Goal: Task Accomplishment & Management: Complete application form

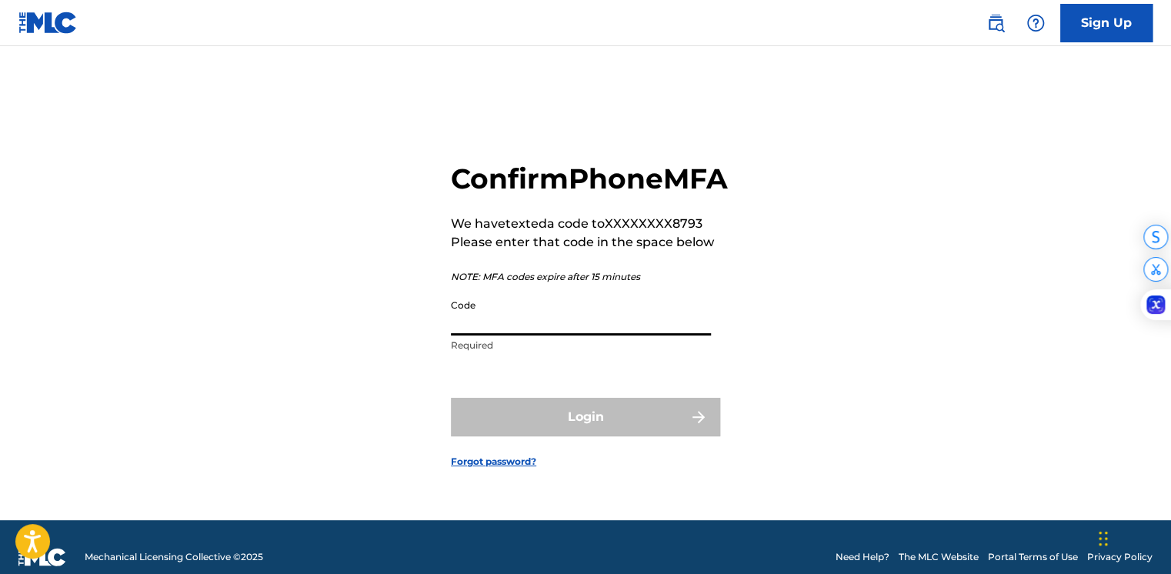
click at [504, 332] on input "Code" at bounding box center [581, 314] width 260 height 44
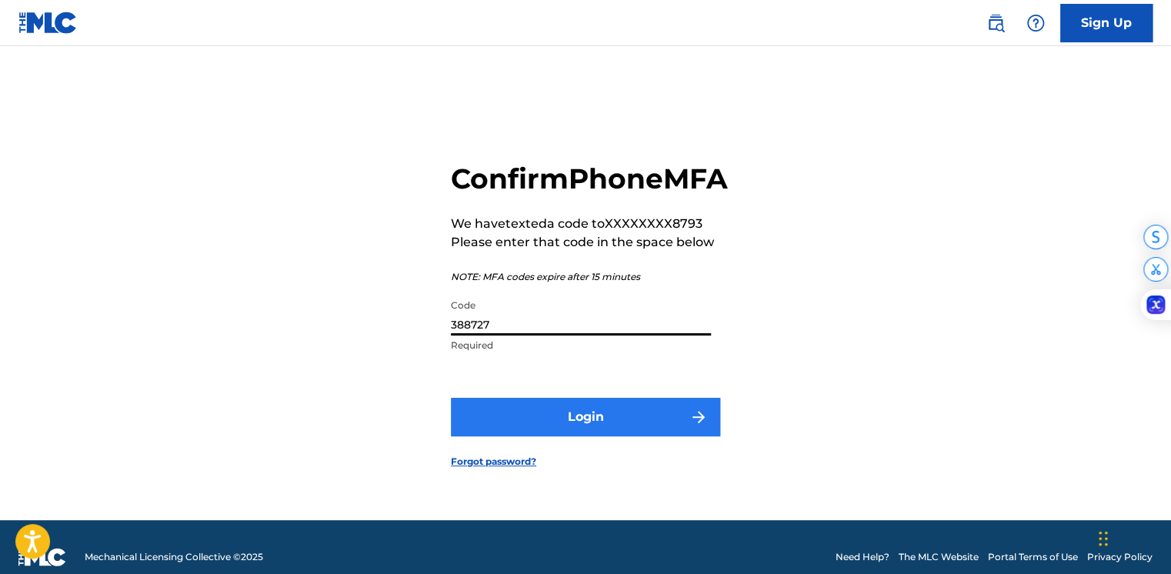
type input "388727"
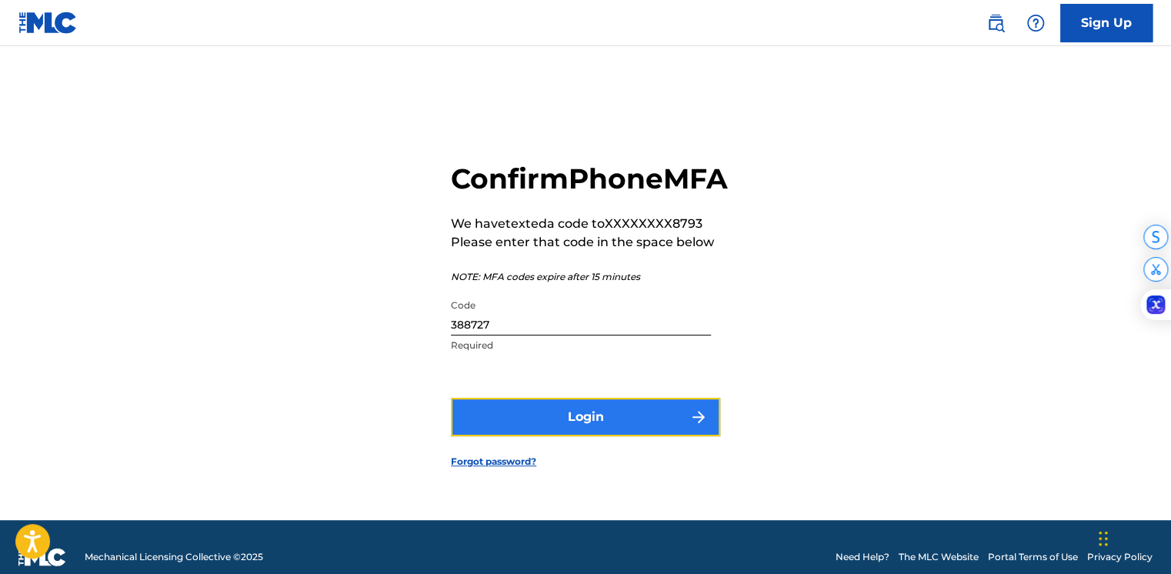
click at [577, 433] on button "Login" at bounding box center [585, 417] width 269 height 38
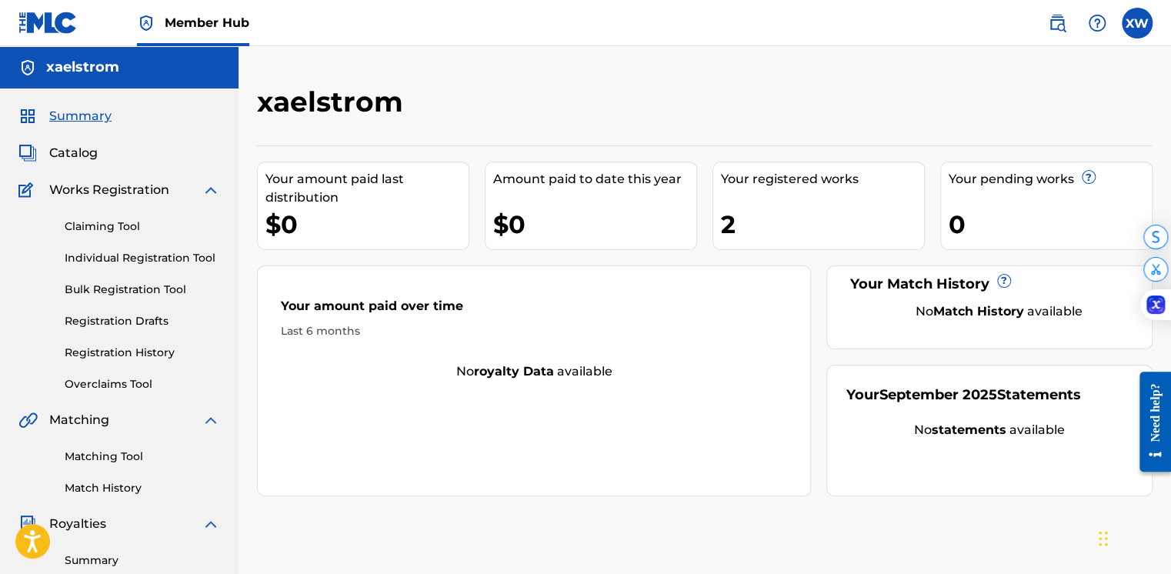
click at [105, 195] on span "Works Registration" at bounding box center [109, 190] width 120 height 18
click at [203, 196] on img at bounding box center [211, 190] width 18 height 18
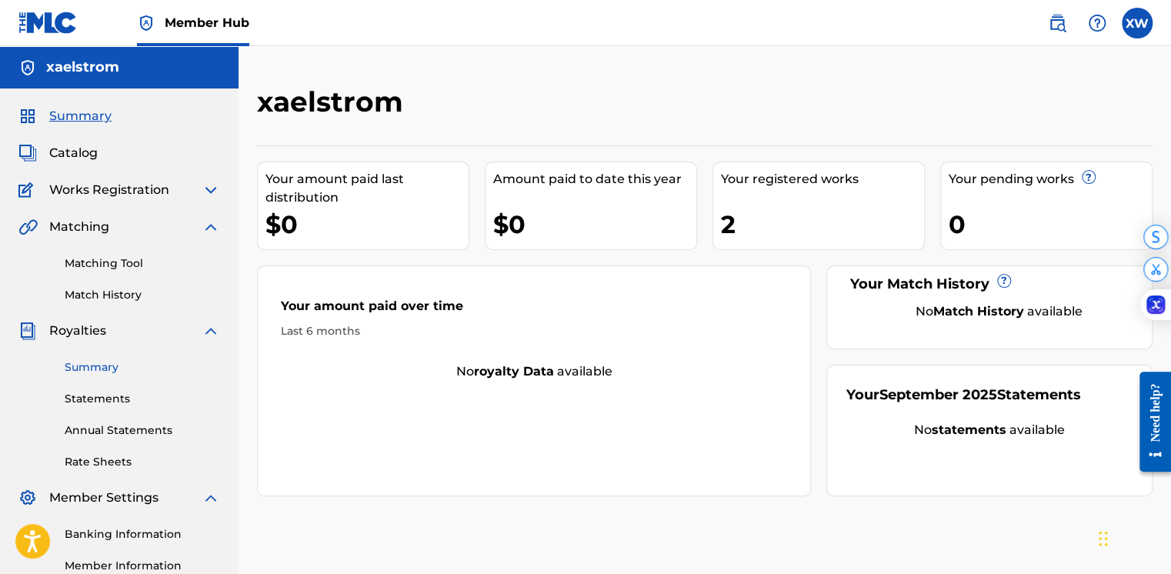
click at [116, 365] on link "Summary" at bounding box center [142, 367] width 155 height 16
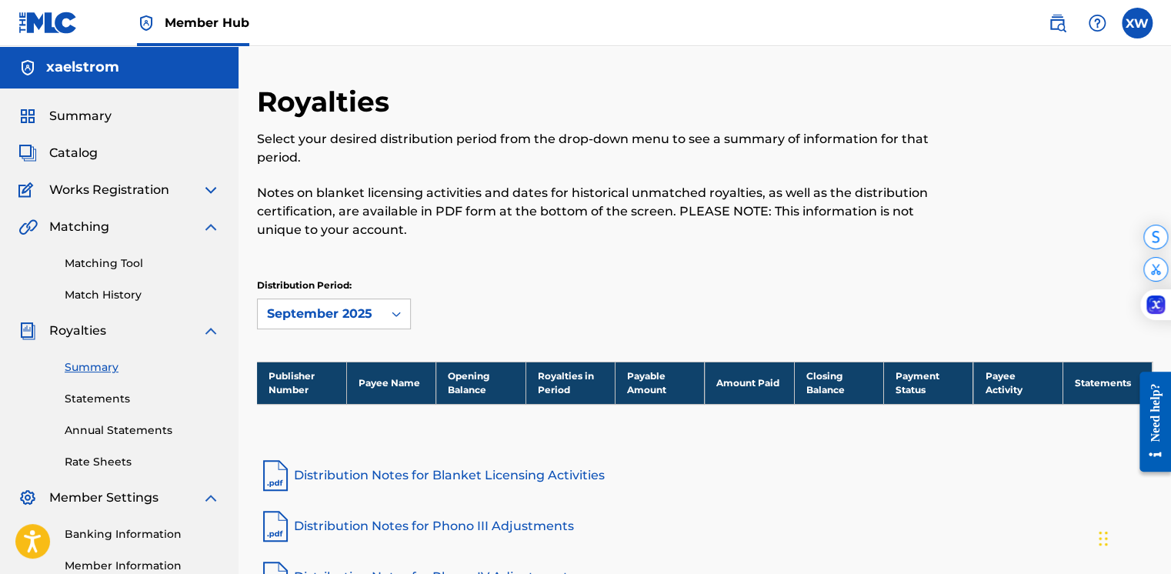
click at [120, 192] on span "Works Registration" at bounding box center [109, 190] width 120 height 18
click at [71, 139] on div "Summary Catalog Works Registration Claiming Tool Individual Registration Tool B…" at bounding box center [119, 387] width 239 height 599
click at [64, 158] on span "Catalog" at bounding box center [73, 153] width 48 height 18
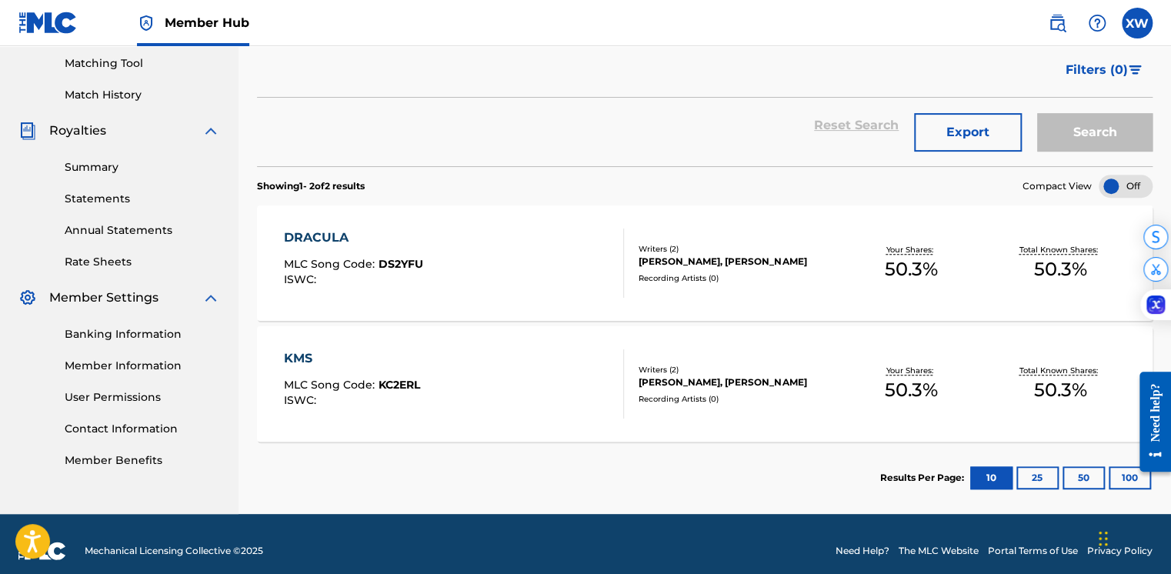
scroll to position [212, 0]
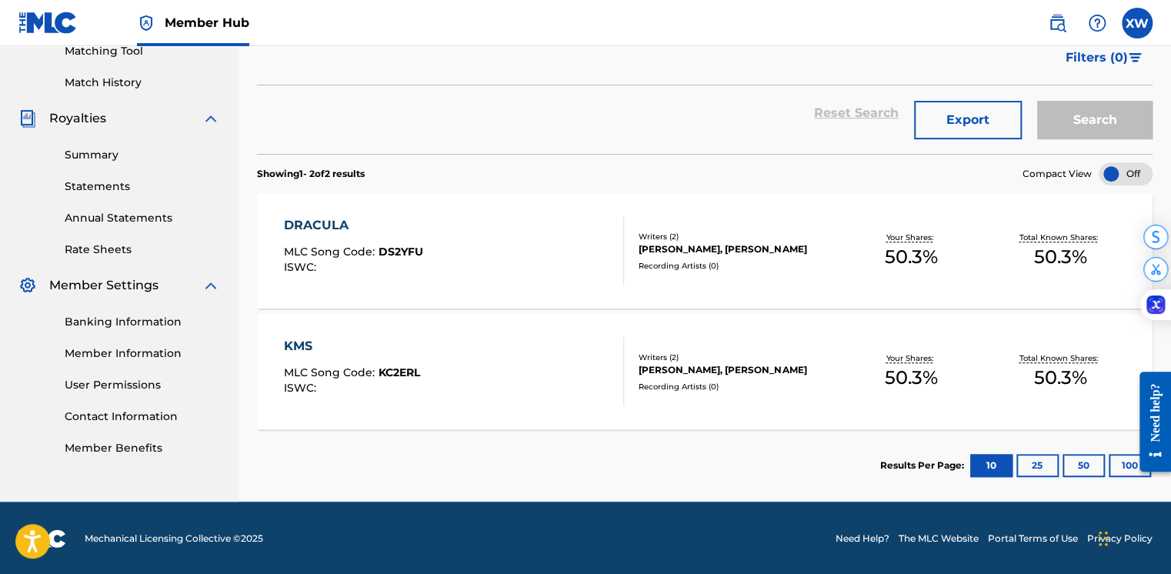
click at [379, 371] on span "KC2ERL" at bounding box center [400, 373] width 42 height 14
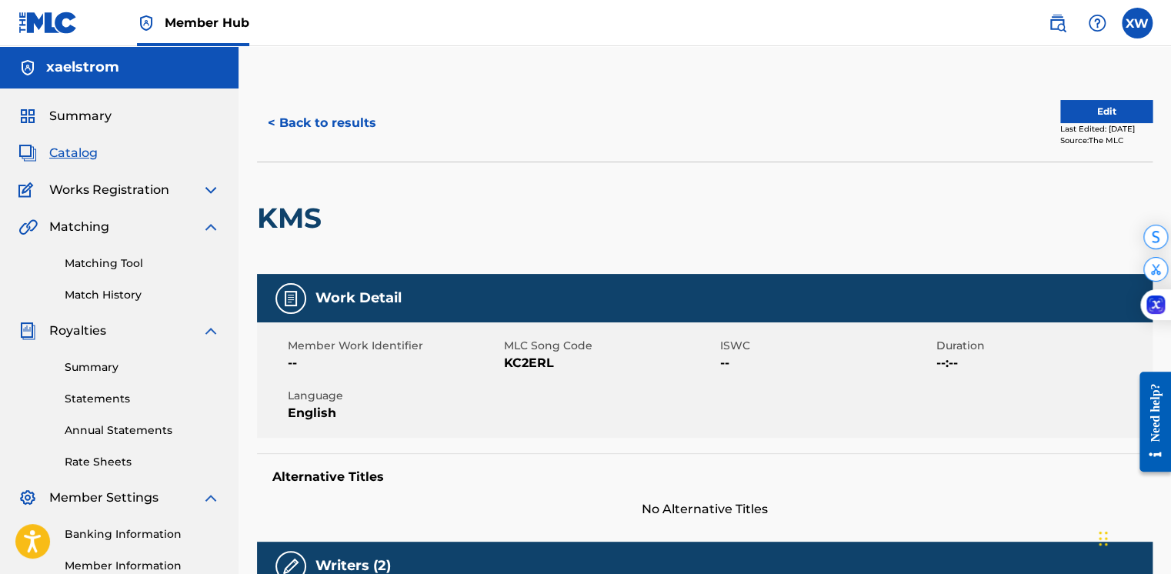
drag, startPoint x: 528, startPoint y: 347, endPoint x: 519, endPoint y: 369, distance: 23.1
click at [525, 351] on span "MLC Song Code" at bounding box center [610, 346] width 212 height 16
click at [519, 369] on span "KC2ERL" at bounding box center [610, 363] width 212 height 18
click at [289, 347] on span "Member Work Identifier" at bounding box center [394, 346] width 212 height 16
drag, startPoint x: 278, startPoint y: 359, endPoint x: 301, endPoint y: 356, distance: 23.3
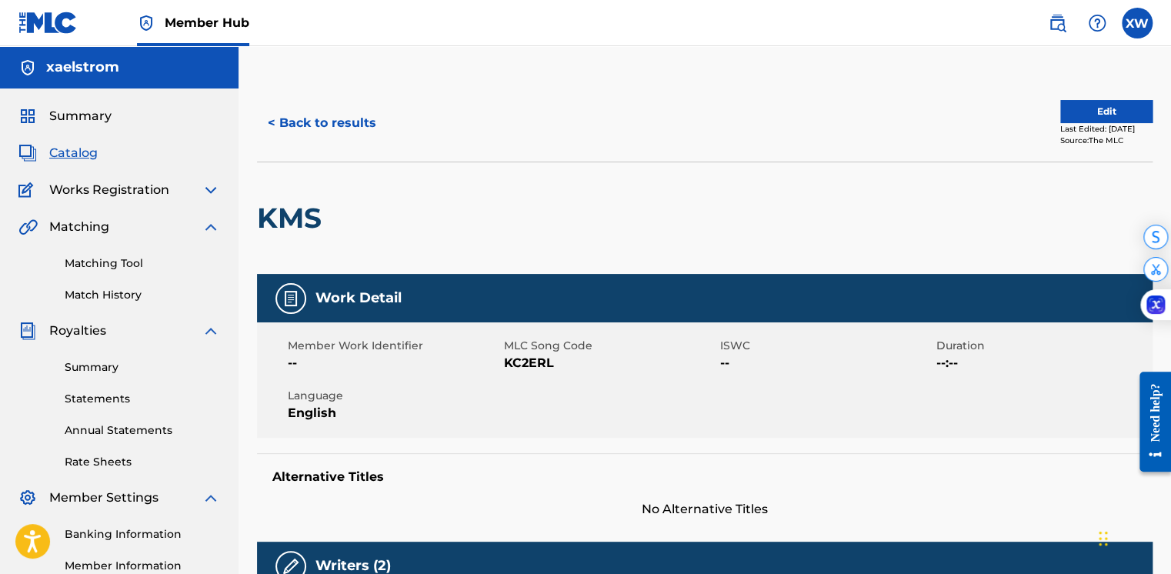
click at [292, 359] on div "Member Work Identifier -- MLC Song Code KC2ERL ISWC -- Duration --:-- Language …" at bounding box center [705, 379] width 896 height 115
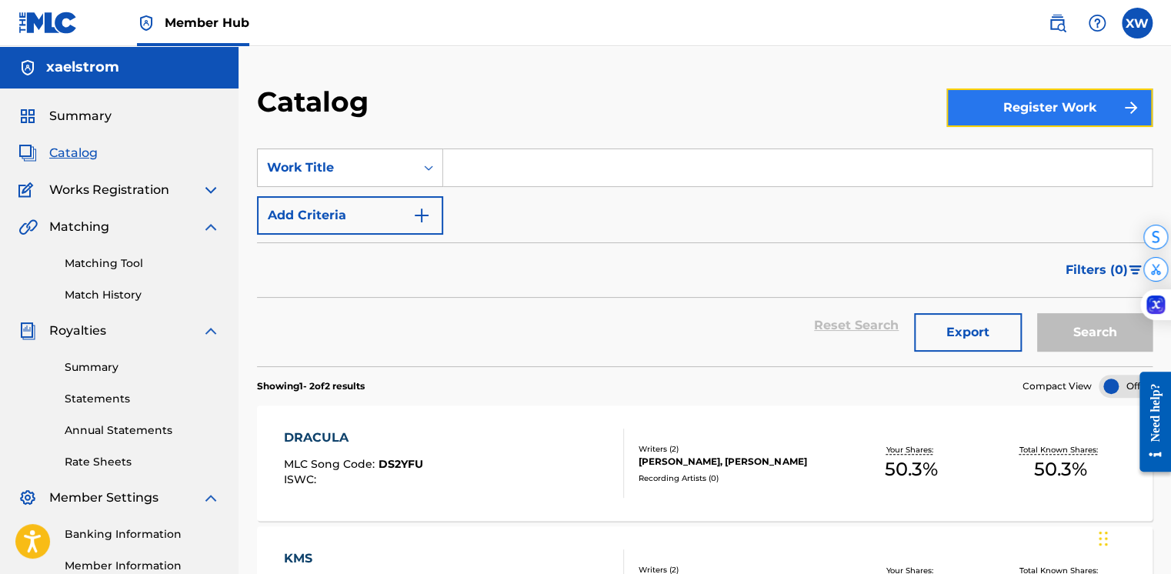
click at [1048, 112] on button "Register Work" at bounding box center [1049, 107] width 206 height 38
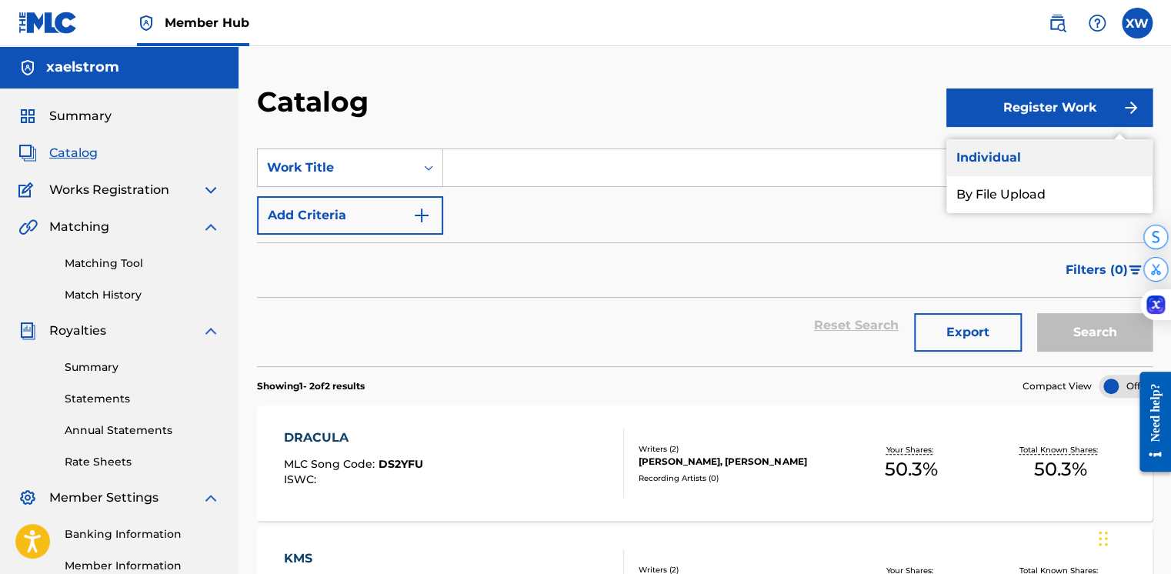
click at [1033, 157] on link "Individual" at bounding box center [1049, 157] width 206 height 37
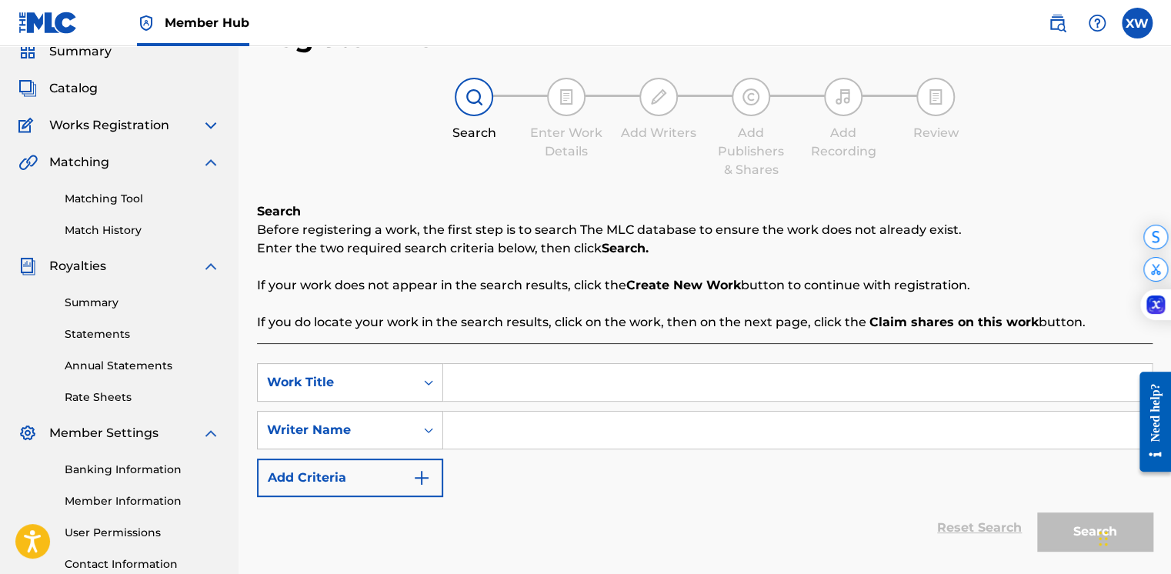
scroll to position [154, 0]
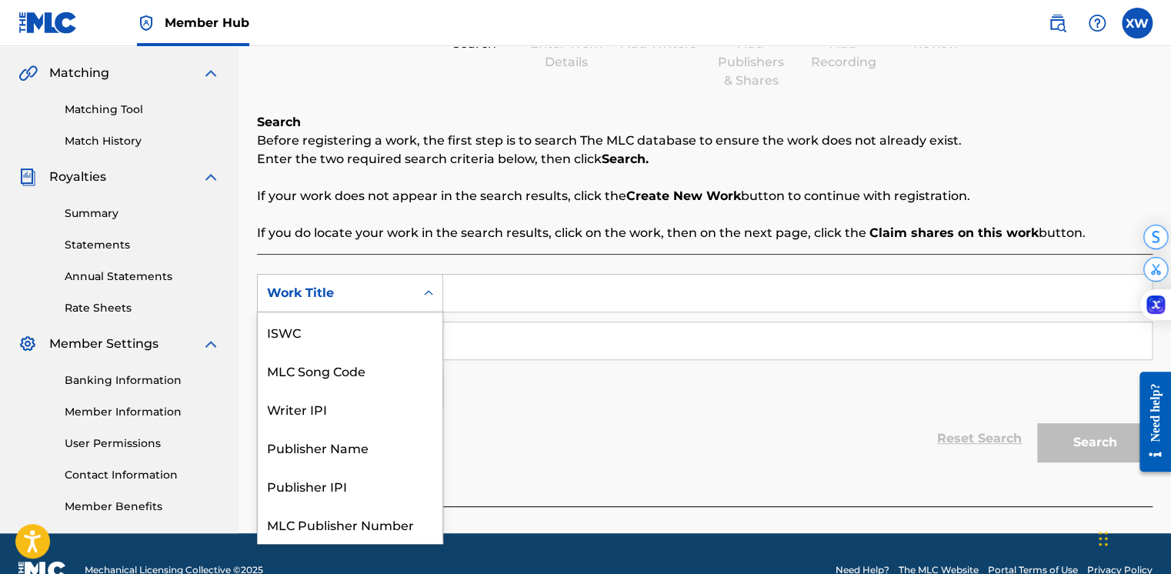
click at [346, 287] on div "Work Title" at bounding box center [336, 293] width 139 height 18
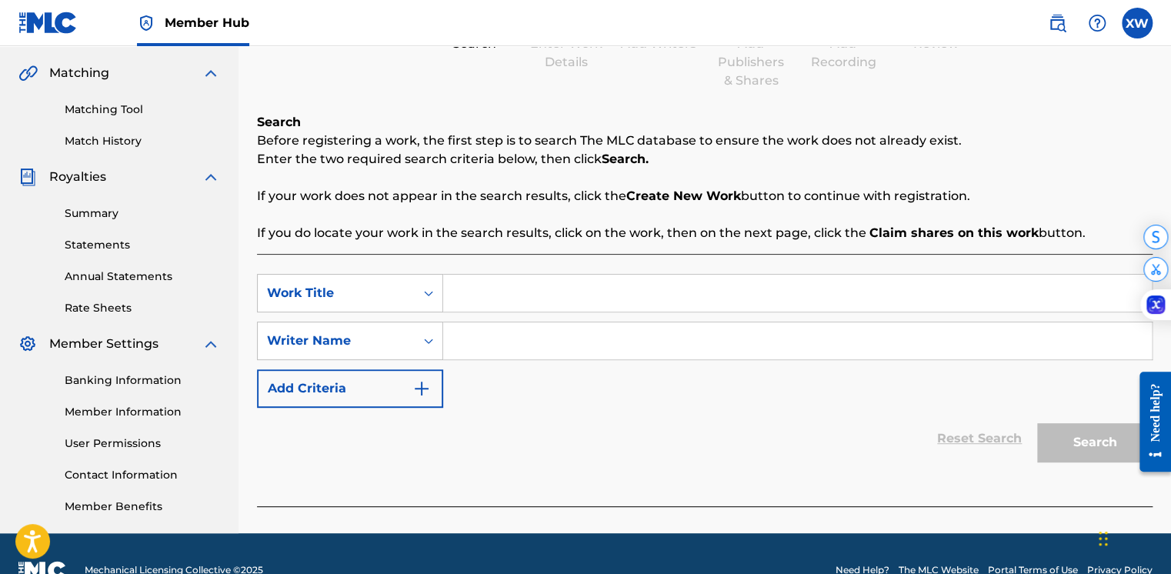
click at [543, 422] on div "Reset Search Search" at bounding box center [705, 439] width 896 height 62
click at [688, 309] on input "Search Form" at bounding box center [797, 293] width 709 height 37
click at [398, 394] on button "Add Criteria" at bounding box center [350, 388] width 186 height 38
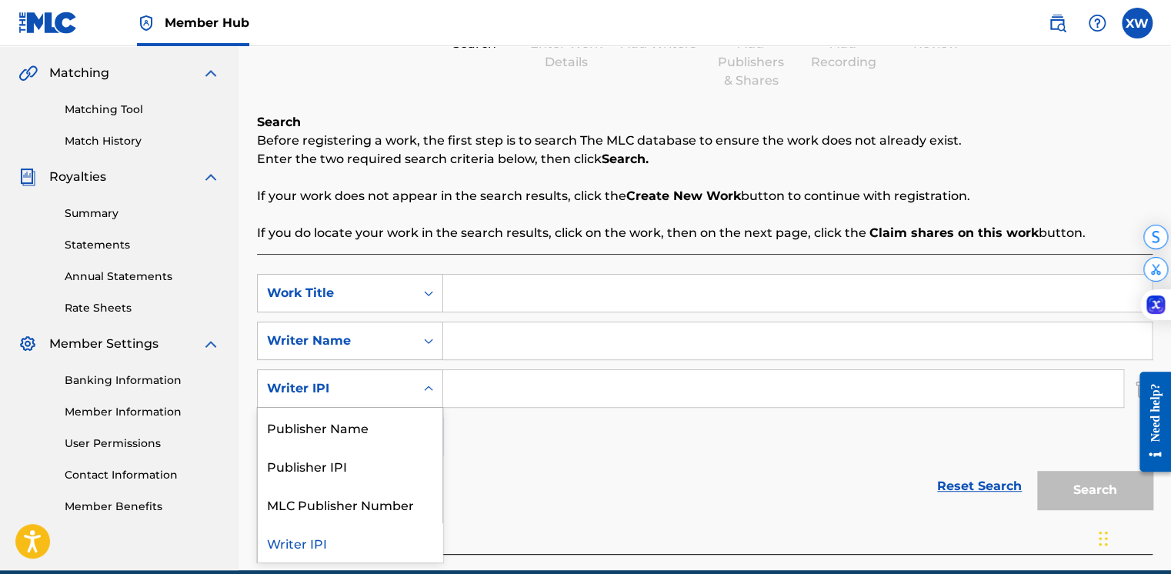
click at [416, 389] on div "Search Form" at bounding box center [429, 389] width 28 height 28
click at [556, 454] on div "SearchWithCriteriac0ad2248-05ba-46d5-b5b9-0a064566636e Work Title SearchWithCri…" at bounding box center [705, 365] width 896 height 182
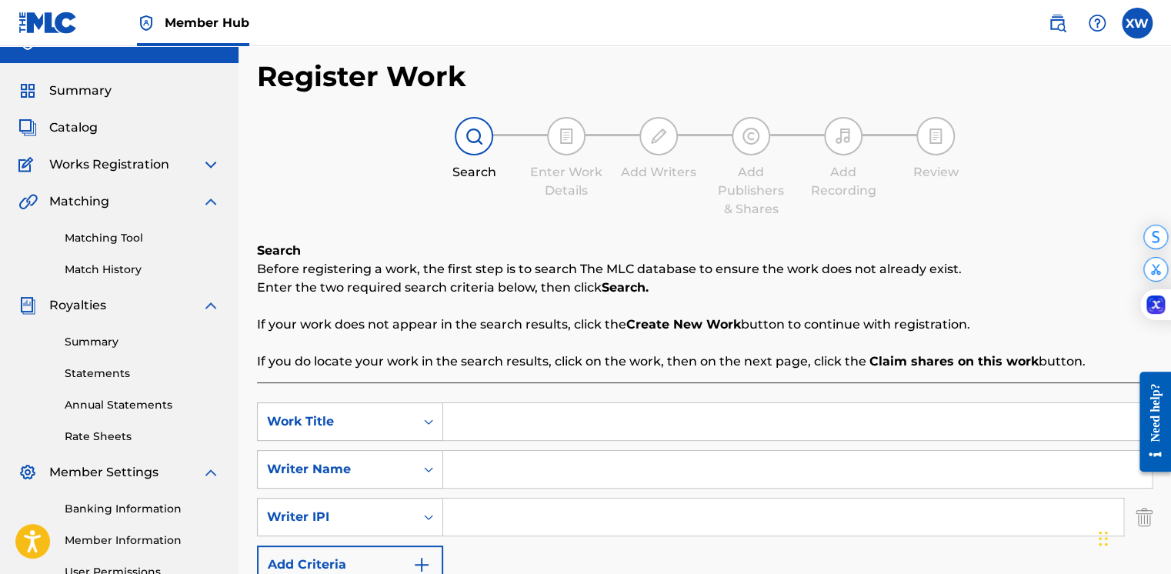
scroll to position [0, 0]
